Goal: Find specific fact: Find specific fact

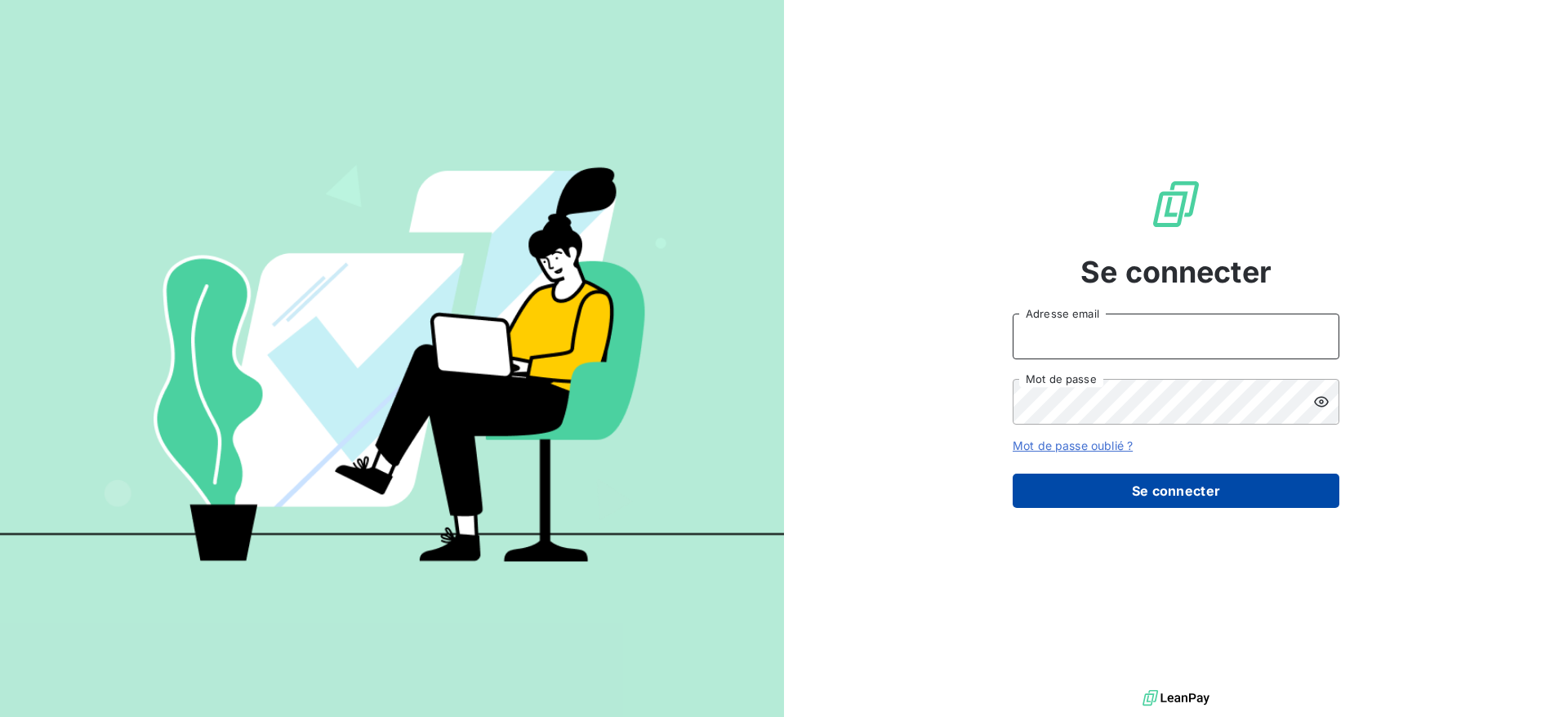
type input "[PERSON_NAME][EMAIL_ADDRESS][DOMAIN_NAME]"
click at [1229, 500] on button "Se connecter" at bounding box center [1176, 491] width 327 height 34
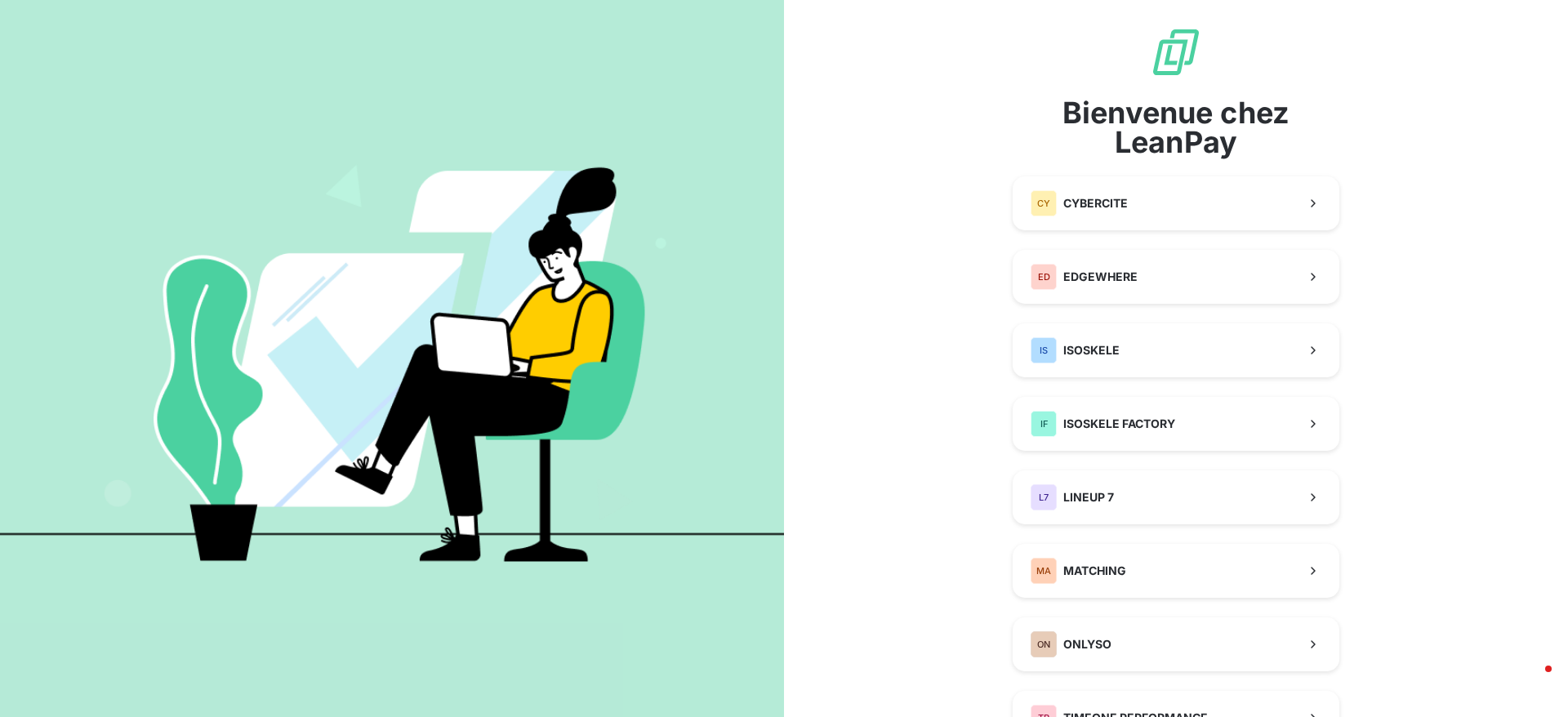
scroll to position [157, 0]
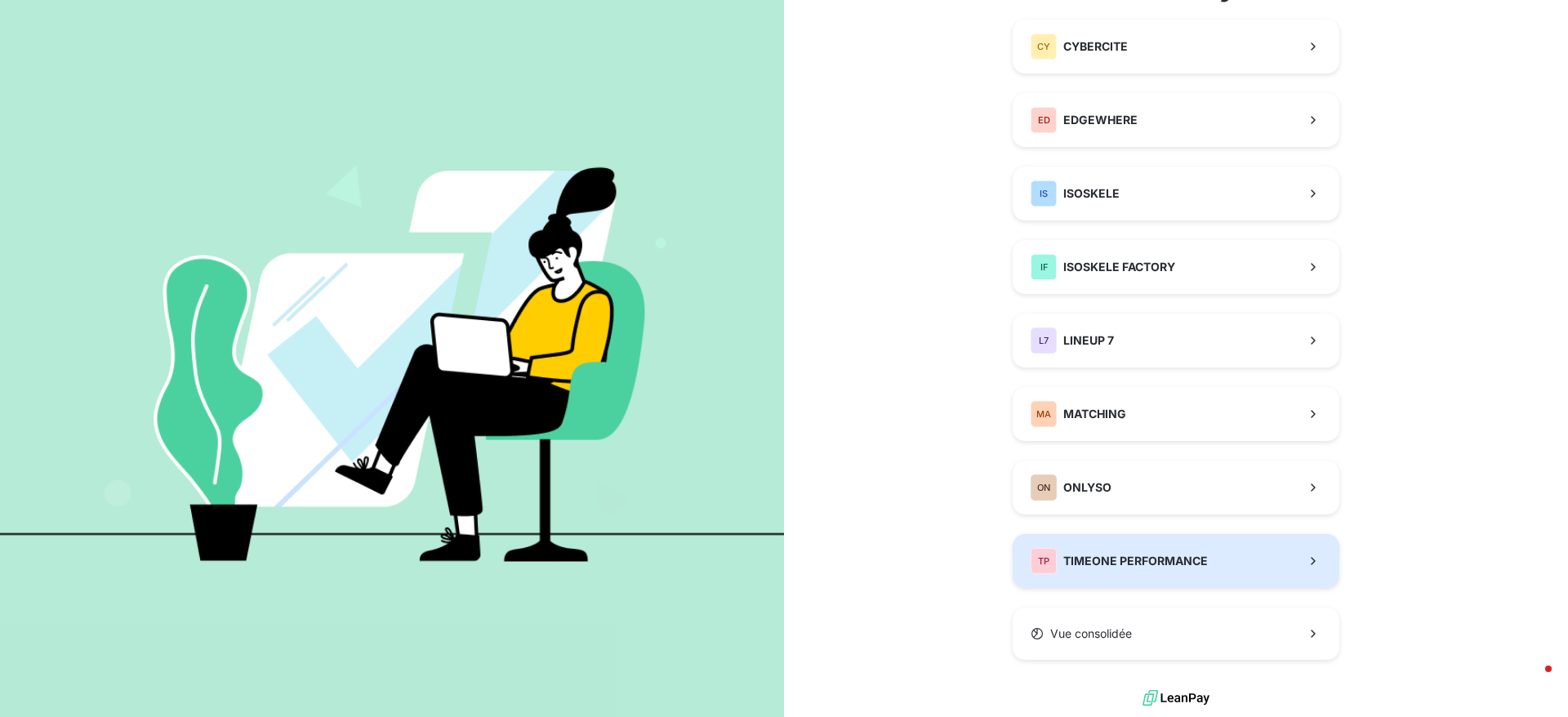
click at [1100, 547] on button "TP TIMEONE PERFORMANCE" at bounding box center [1176, 561] width 327 height 54
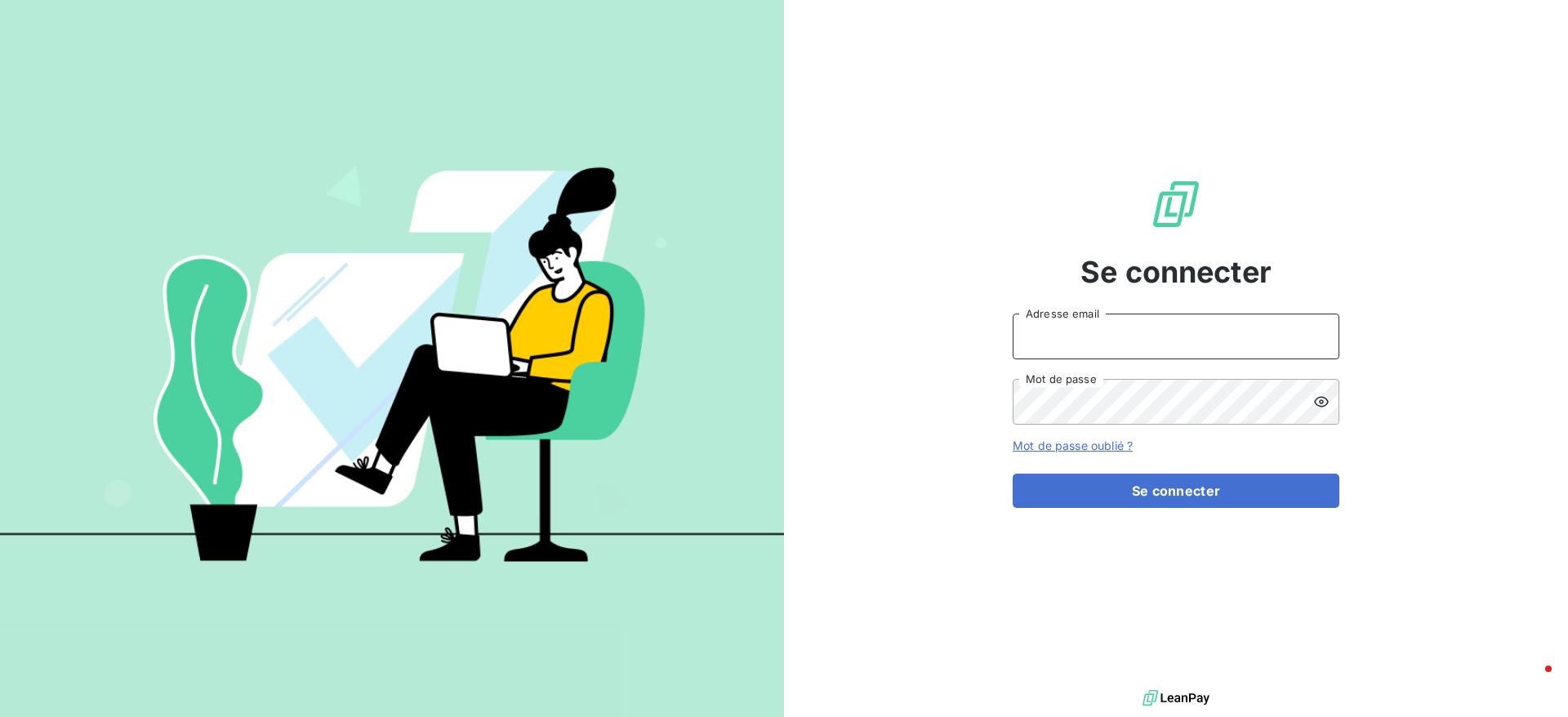
type input "[PERSON_NAME][EMAIL_ADDRESS][DOMAIN_NAME]"
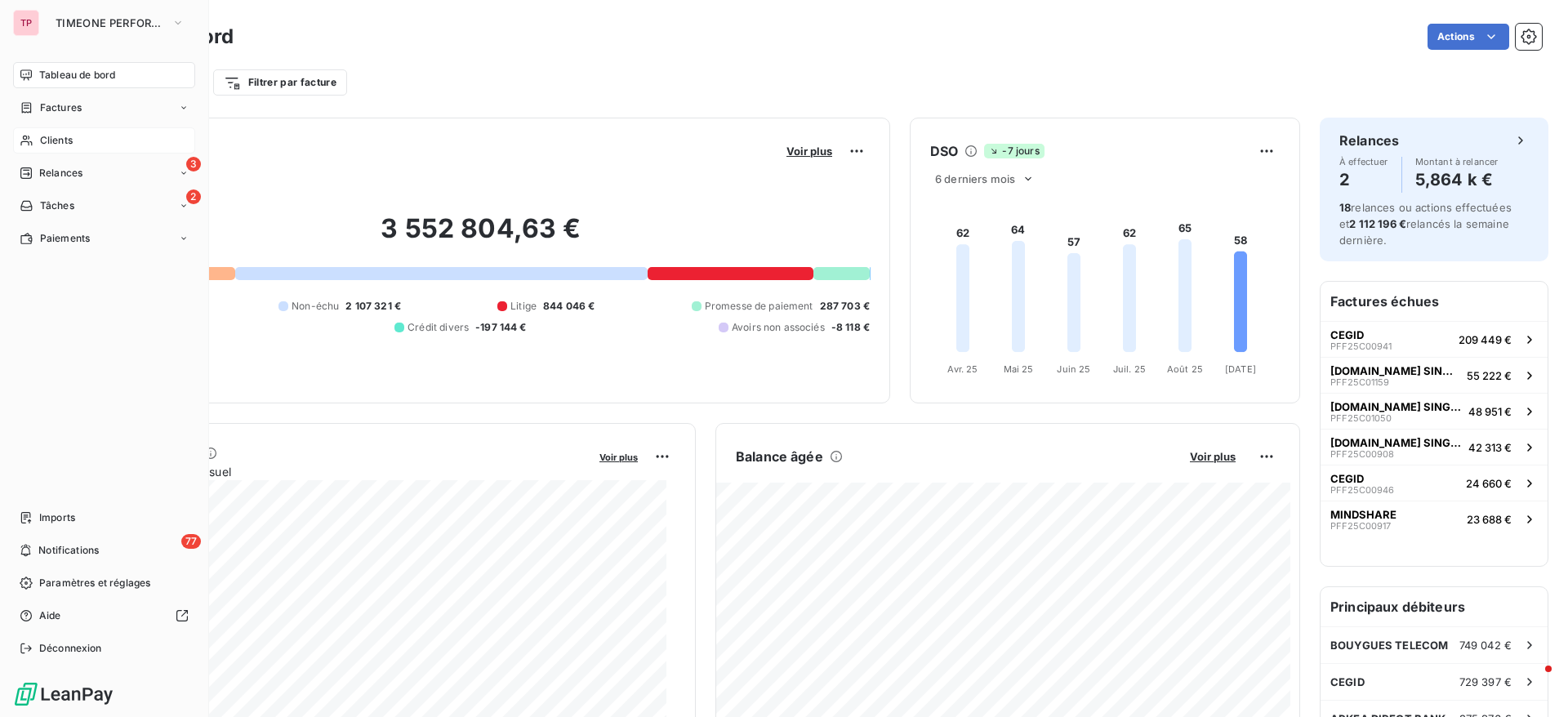
click at [39, 149] on div "Clients" at bounding box center [104, 140] width 183 height 26
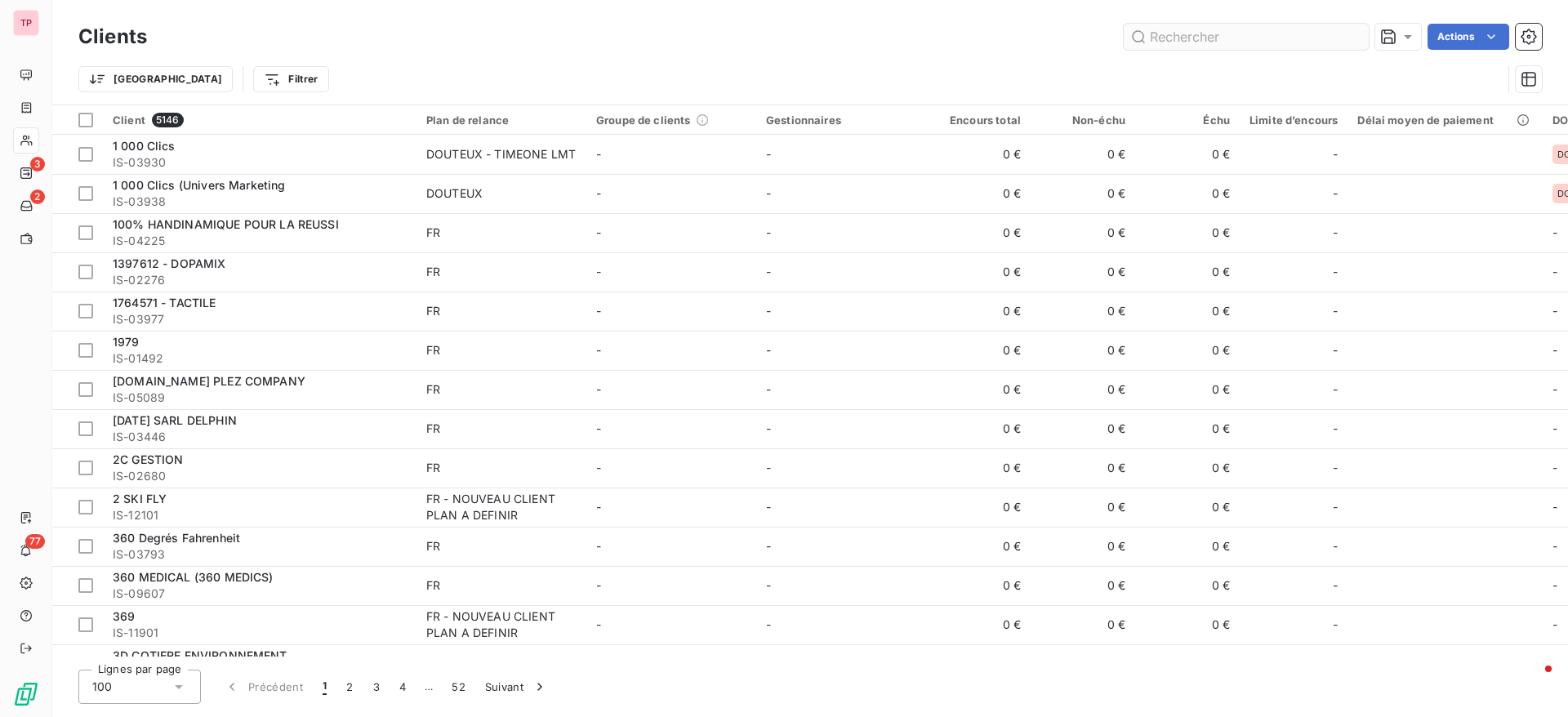
click at [1185, 36] on input "text" at bounding box center [1246, 36] width 245 height 26
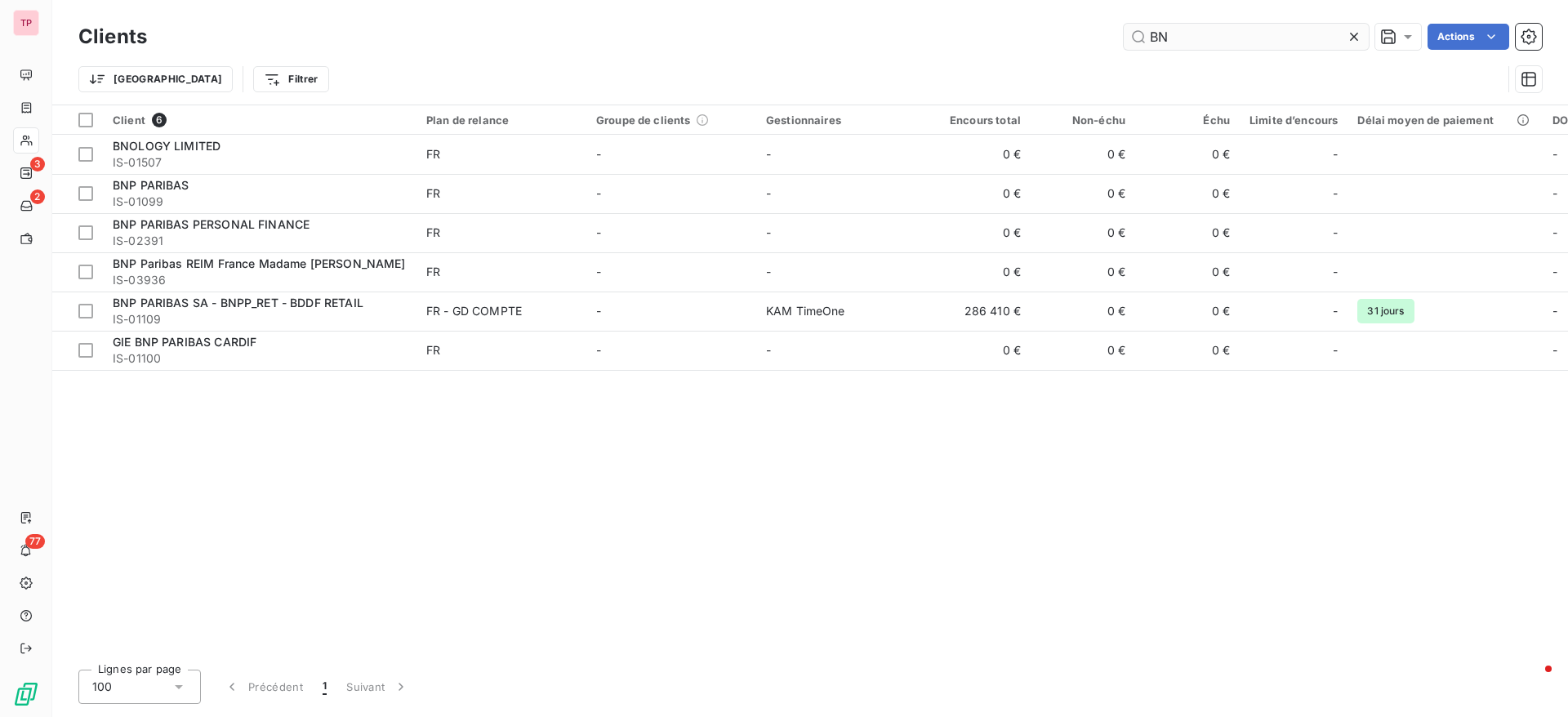
type input "BN"
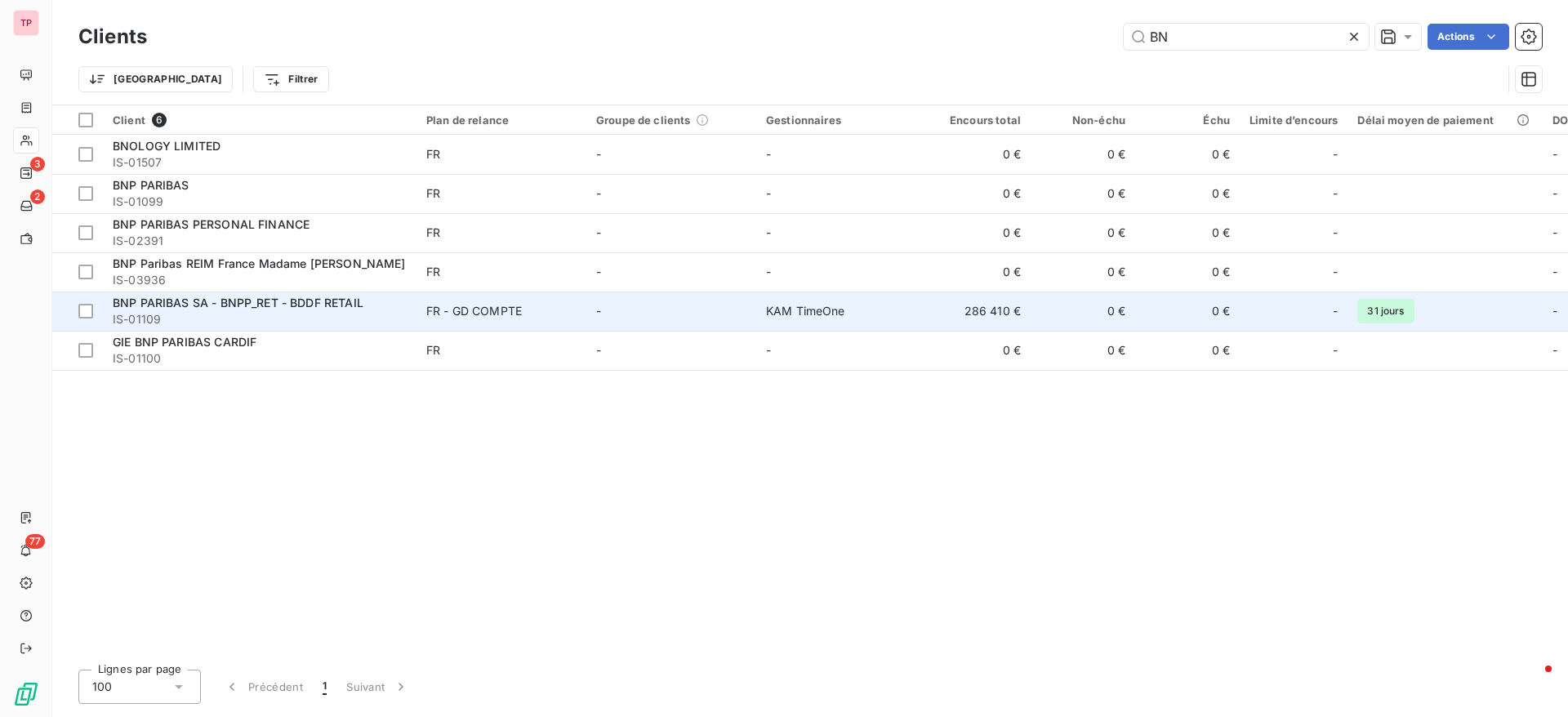
click at [181, 309] on span "BNP PARIBAS SA - BNPP_RET - BDDF RETAIL" at bounding box center [238, 302] width 250 height 14
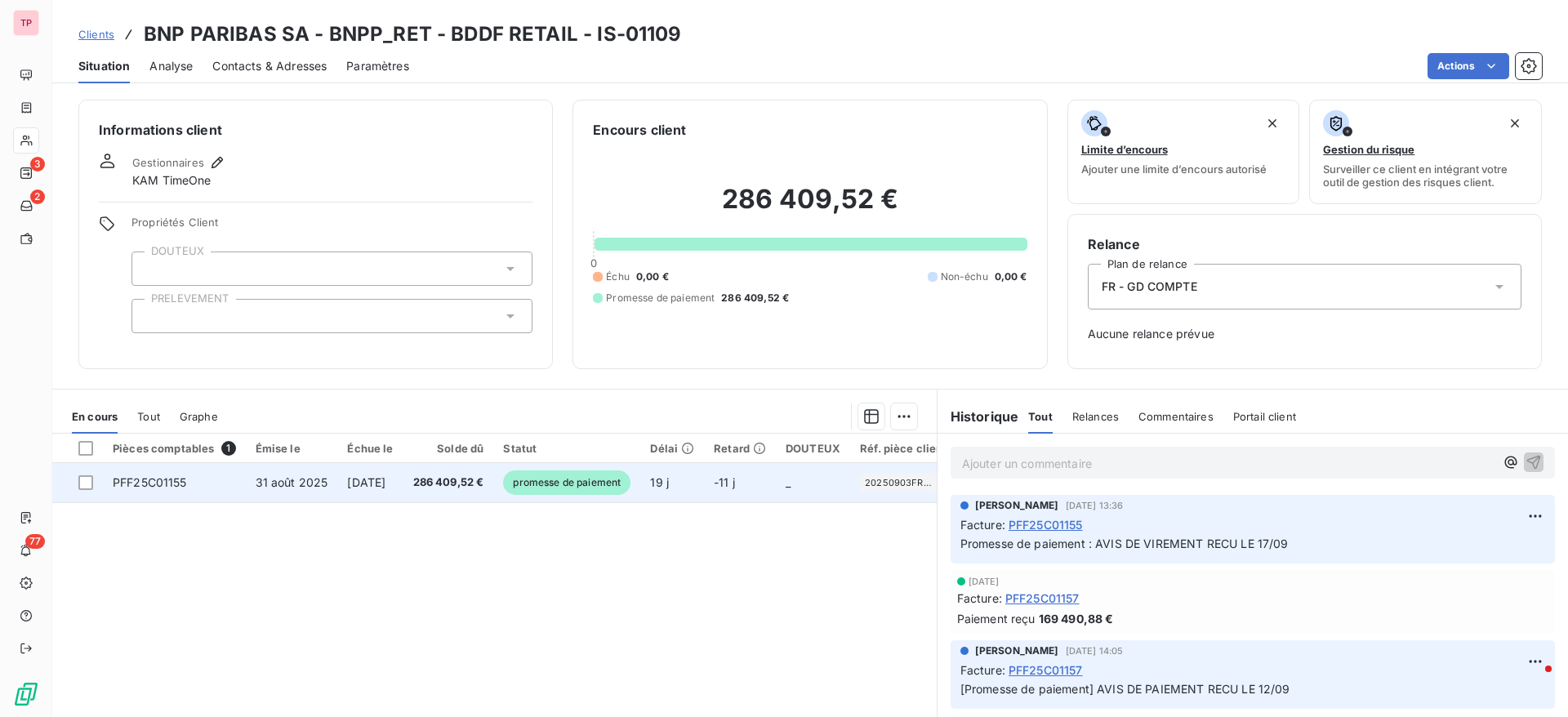
click at [174, 487] on span "PFF25C01155" at bounding box center [150, 482] width 75 height 14
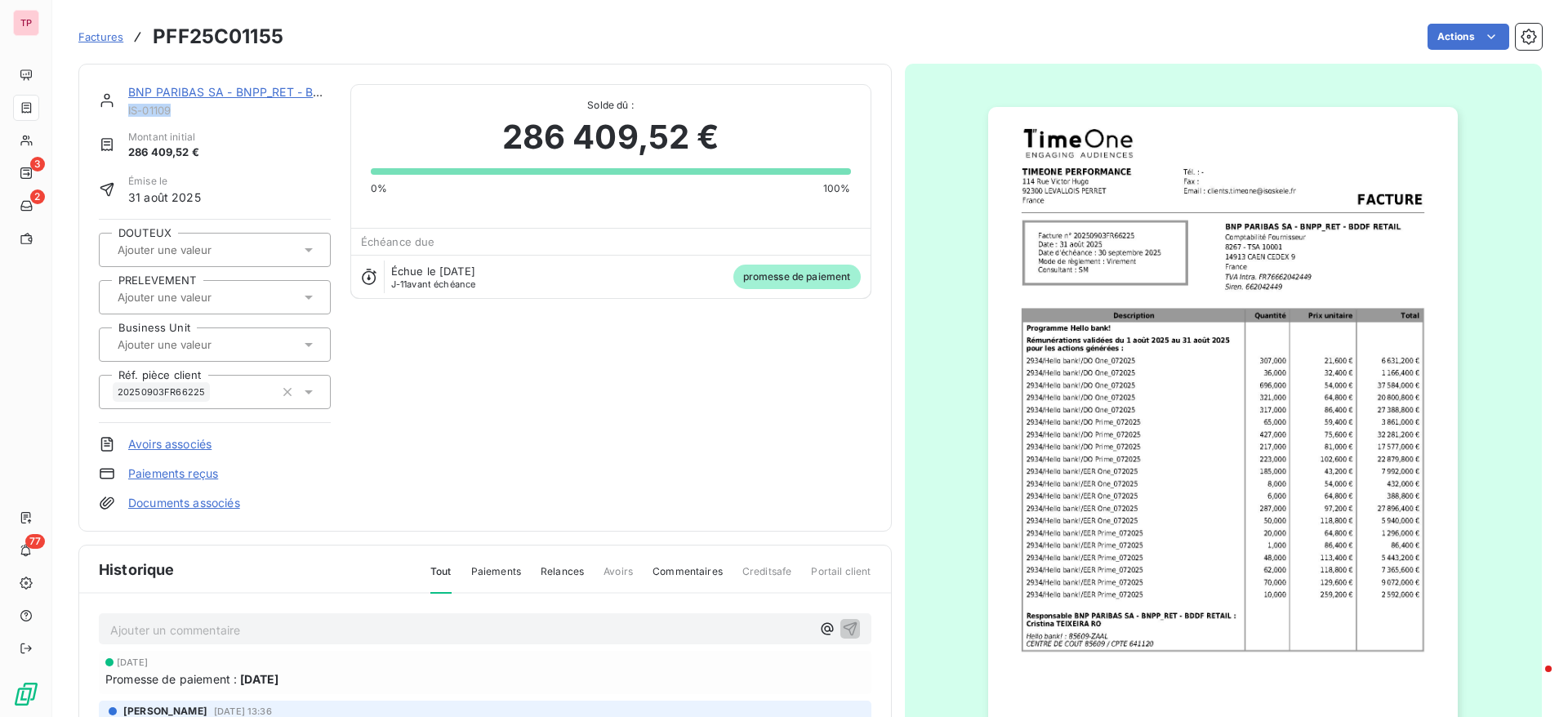
drag, startPoint x: 175, startPoint y: 108, endPoint x: 129, endPoint y: 111, distance: 46.1
click at [129, 111] on span "IS-01109" at bounding box center [229, 111] width 203 height 13
copy span "IS-01109"
